Goal: Task Accomplishment & Management: Manage account settings

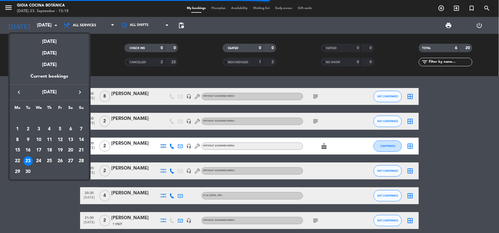
click at [40, 162] on div "24" at bounding box center [39, 161] width 10 height 10
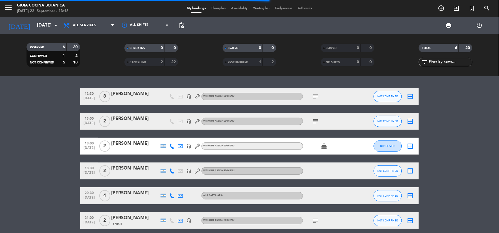
type input "[DATE]"
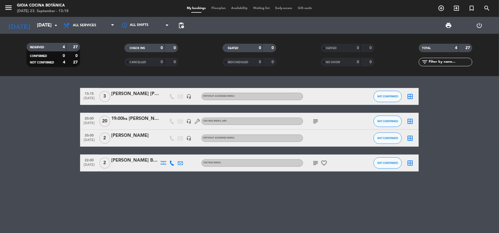
click at [317, 117] on div "subject" at bounding box center [328, 121] width 51 height 17
click at [317, 121] on icon "subject" at bounding box center [316, 121] width 7 height 7
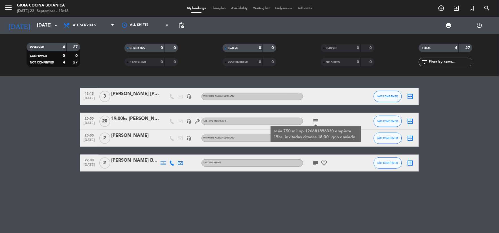
click at [206, 188] on div "13:15 [DATE] 3 [PERSON_NAME] [PERSON_NAME] Pere headset_mic Without assigned me…" at bounding box center [249, 154] width 499 height 157
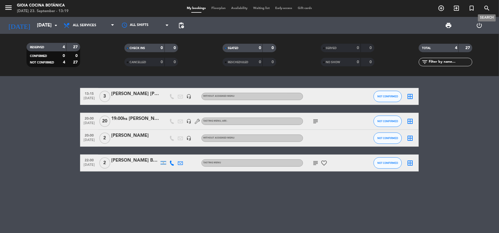
click at [487, 3] on div "menu [PERSON_NAME] Cocina Botánica [DATE] 23. September - 13:19 My bookings Flo…" at bounding box center [249, 8] width 499 height 17
click at [489, 7] on icon "search" at bounding box center [487, 8] width 7 height 7
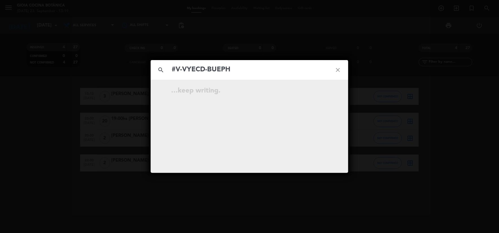
type input "#V-VYECD-BUEPH"
click at [339, 69] on icon "close" at bounding box center [338, 70] width 20 height 20
click at [338, 73] on icon "close" at bounding box center [338, 70] width 20 height 20
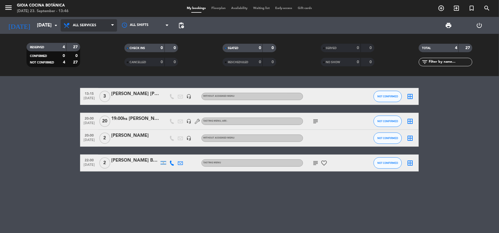
click at [78, 24] on span "All services" at bounding box center [84, 25] width 23 height 4
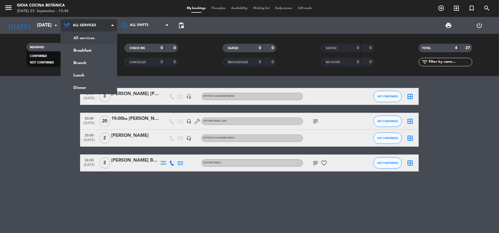
click at [89, 35] on div "menu [PERSON_NAME] Cocina Botánica [DATE] 23. September - 13:46 My bookings Flo…" at bounding box center [249, 38] width 499 height 76
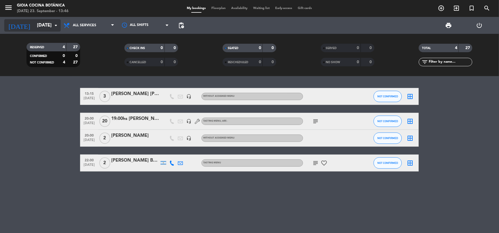
click at [50, 27] on input "[DATE]" at bounding box center [64, 25] width 60 height 11
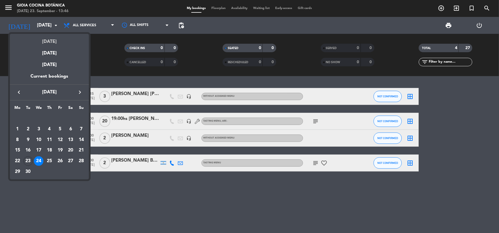
click at [67, 34] on div "[DATE]" at bounding box center [49, 40] width 79 height 12
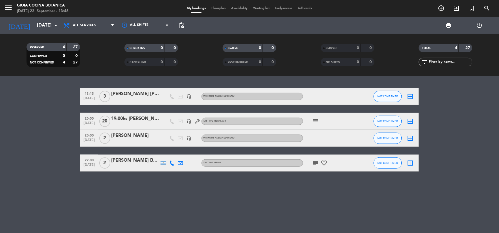
type input "[DATE]"
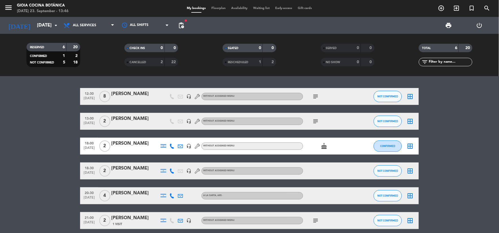
click at [5, 6] on icon "menu" at bounding box center [8, 7] width 8 height 8
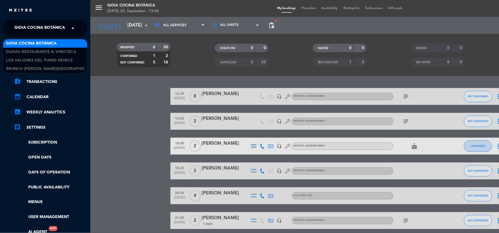
click at [39, 32] on span "Gioia Cocina Botánica" at bounding box center [39, 28] width 51 height 12
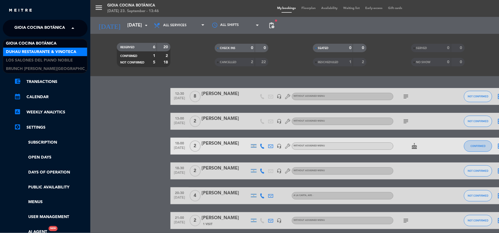
click at [46, 49] on span "Duhau Restaurante & Vinoteca" at bounding box center [41, 52] width 70 height 6
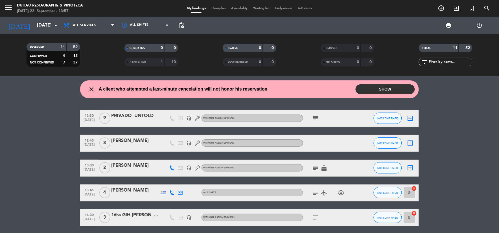
click at [4, 6] on div "menu Duhau Restaurante & Vinoteca [DATE] 23. September - 13:57" at bounding box center [62, 8] width 125 height 13
click at [6, 8] on icon "menu" at bounding box center [8, 7] width 8 height 8
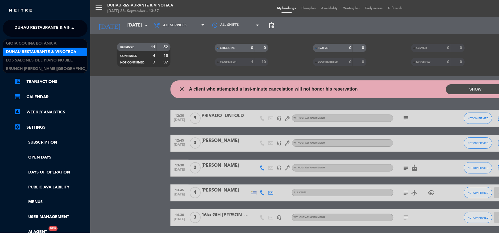
click at [27, 29] on span "Duhau Restaurante & Vinoteca" at bounding box center [49, 28] width 70 height 12
click at [39, 47] on div "Gioia Cocina Botánica" at bounding box center [45, 43] width 84 height 8
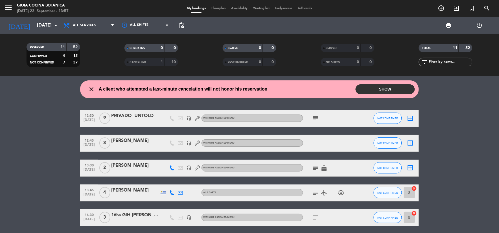
click at [30, 12] on div "[DATE] 23. September - 13:57" at bounding box center [43, 11] width 52 height 6
click at [34, 18] on div "[DATE] [DATE] arrow_drop_down" at bounding box center [32, 25] width 56 height 17
click at [37, 27] on input "[DATE]" at bounding box center [64, 25] width 60 height 11
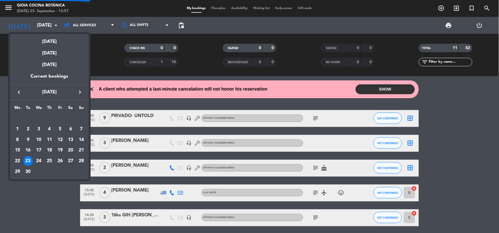
click at [47, 39] on div "[DATE]" at bounding box center [49, 40] width 79 height 12
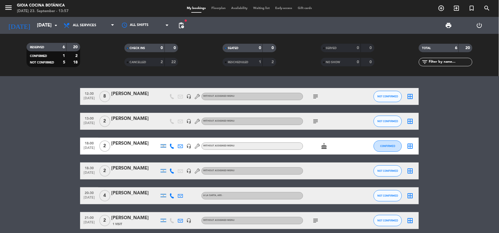
click at [142, 96] on div "[PERSON_NAME]" at bounding box center [135, 93] width 48 height 7
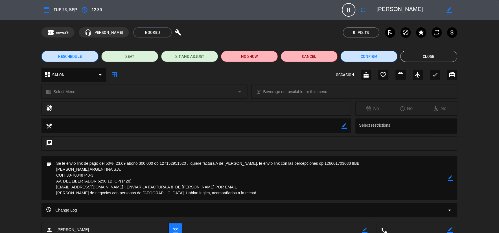
click at [73, 61] on button "RESCHEDULE" at bounding box center [70, 56] width 57 height 11
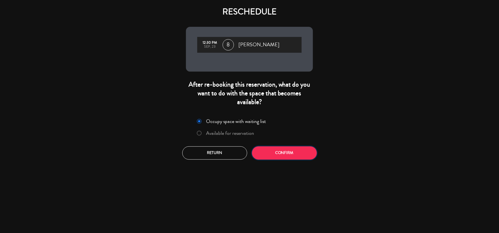
click at [306, 151] on button "Confirm" at bounding box center [284, 153] width 65 height 13
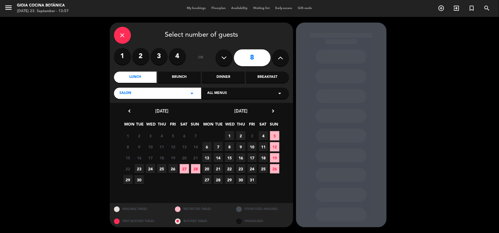
click at [153, 166] on span "24" at bounding box center [150, 168] width 9 height 9
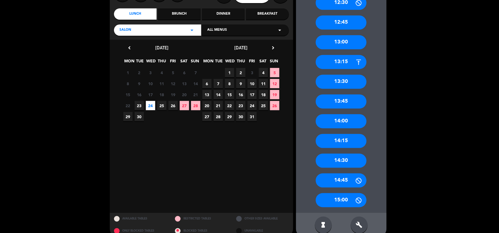
scroll to position [73, 0]
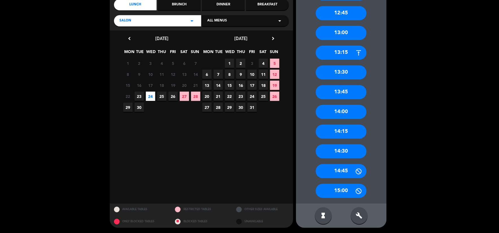
click at [360, 221] on div "build" at bounding box center [359, 216] width 17 height 17
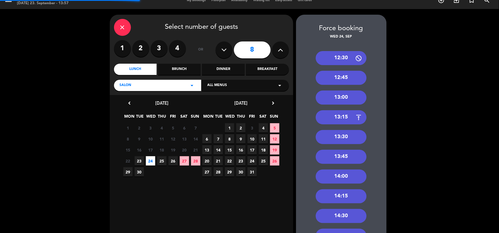
scroll to position [0, 0]
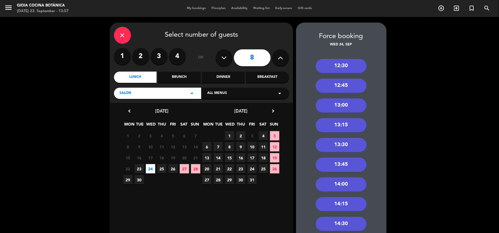
click at [339, 185] on div "14:00" at bounding box center [341, 185] width 51 height 14
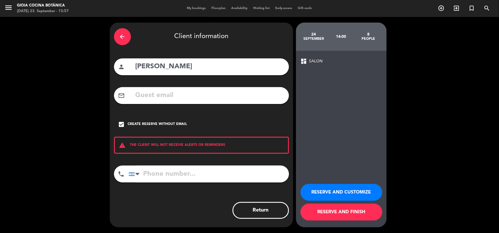
click at [340, 186] on button "RESERVE AND CUSTOMIZE" at bounding box center [342, 192] width 82 height 17
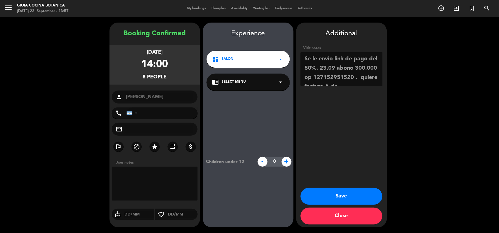
click at [351, 192] on button "Save" at bounding box center [342, 196] width 82 height 17
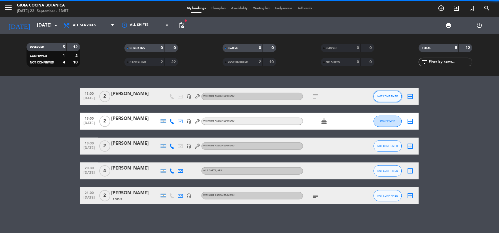
click at [396, 95] on span "NOT CONFIRMED" at bounding box center [388, 96] width 21 height 3
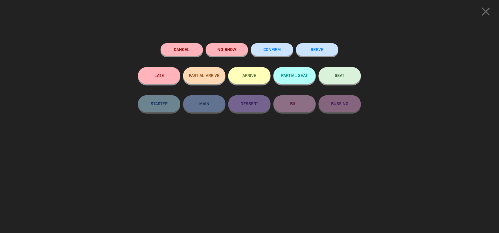
click at [344, 78] on button "SEAT" at bounding box center [340, 75] width 42 height 17
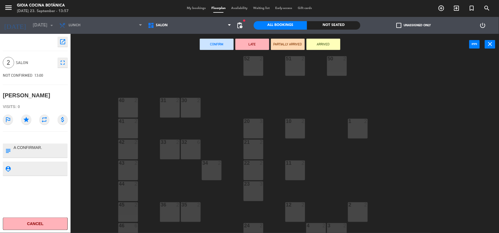
scroll to position [94, 0]
click at [169, 110] on div "31 2" at bounding box center [170, 107] width 20 height 20
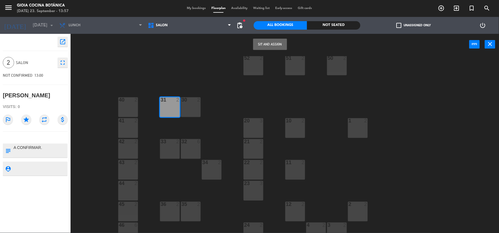
click at [282, 42] on button "Sit and Assign" at bounding box center [270, 44] width 34 height 11
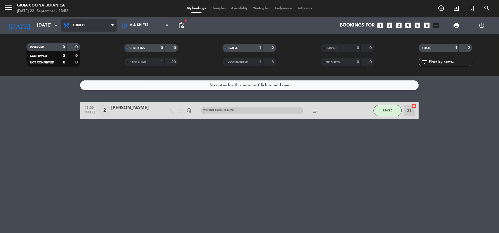
click at [95, 29] on span "Lunch" at bounding box center [89, 25] width 56 height 12
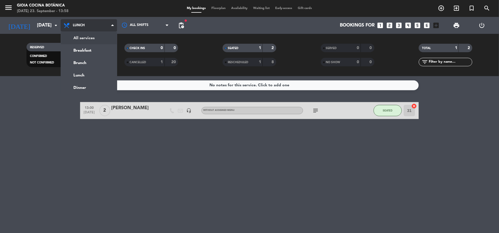
click at [96, 35] on div "menu [PERSON_NAME] Cocina Botánica [DATE] 23. September - 13:58 My bookings Flo…" at bounding box center [249, 38] width 499 height 76
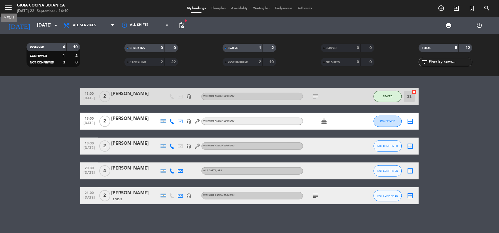
click at [4, 5] on icon "menu" at bounding box center [8, 7] width 8 height 8
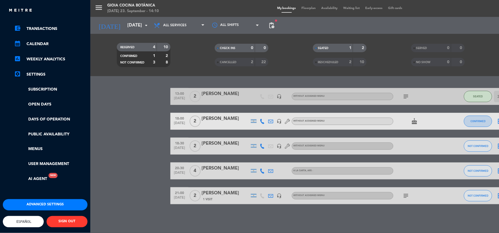
scroll to position [57, 0]
click at [140, 114] on div "menu [PERSON_NAME] Cocina Botánica [DATE] 23. September - 14:10 My bookings Flo…" at bounding box center [339, 116] width 499 height 233
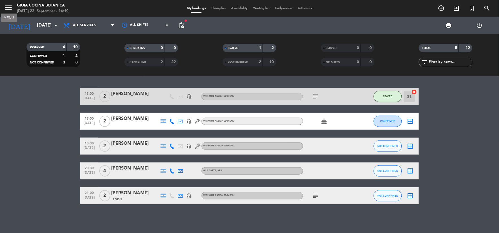
click at [4, 7] on icon "menu" at bounding box center [8, 7] width 8 height 8
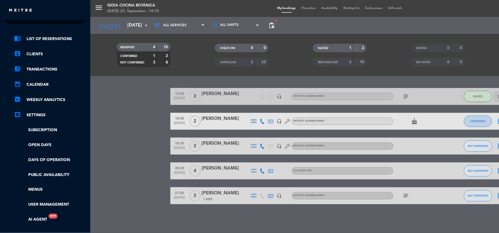
scroll to position [0, 0]
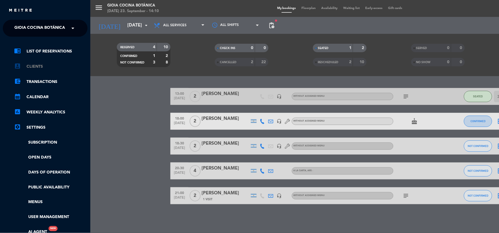
click at [38, 65] on link "account_box Clients" at bounding box center [50, 66] width 73 height 7
